Goal: Task Accomplishment & Management: Use online tool/utility

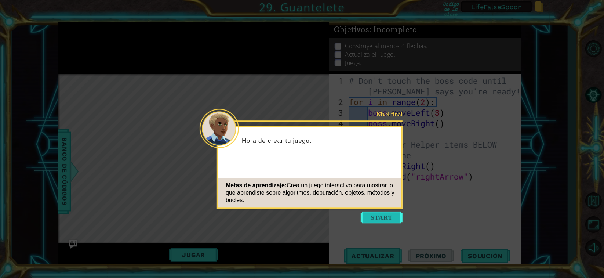
click at [384, 218] on button "Start" at bounding box center [382, 217] width 42 height 12
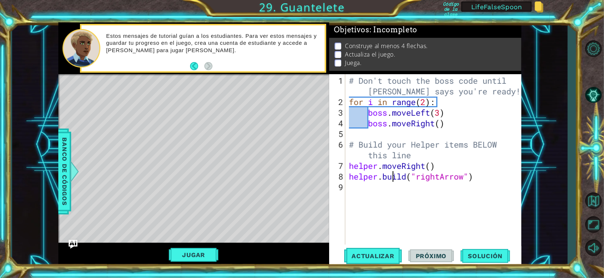
click at [392, 174] on div "# Don't touch the boss code until [PERSON_NAME] says you're ready! for i in ran…" at bounding box center [435, 176] width 176 height 202
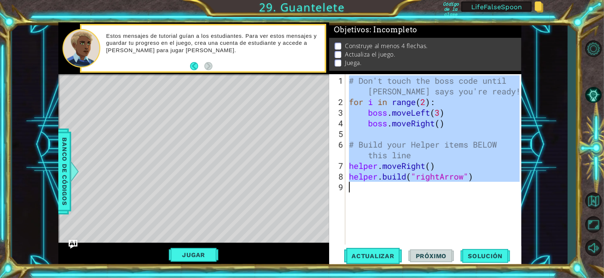
paste textarea "[DOMAIN_NAME]("spikes")"
type textarea "[DOMAIN_NAME]("spikes")"
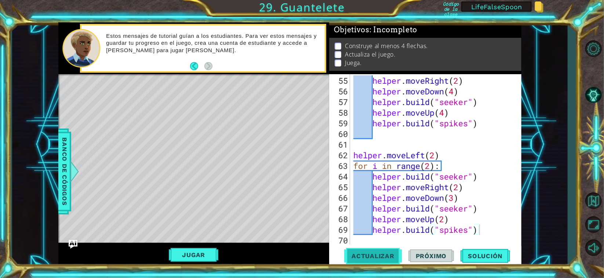
click at [382, 254] on span "Actualizar" at bounding box center [373, 255] width 58 height 7
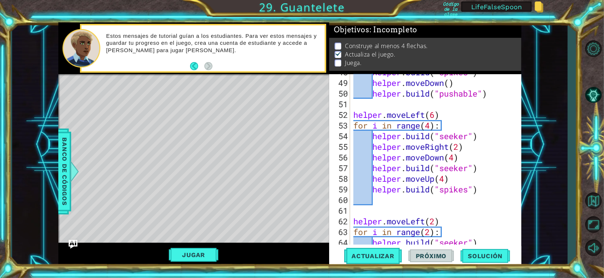
scroll to position [552, 0]
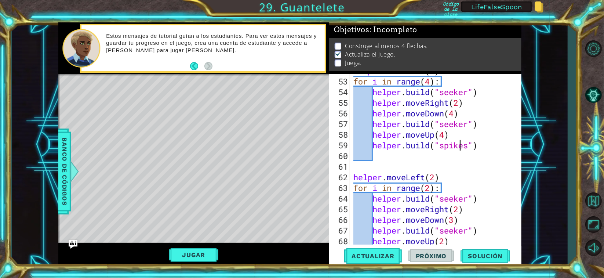
click at [461, 143] on div "helper . moveLeft ( 6 ) for i in range ( 4 ) : helper . build ( "seeker" ) help…" at bounding box center [435, 161] width 166 height 192
